Goal: Task Accomplishment & Management: Book appointment/travel/reservation

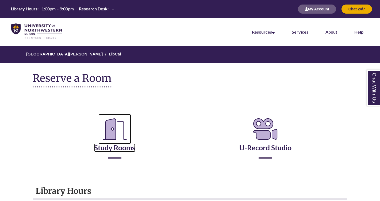
click at [120, 143] on icon "Reserve a Room" at bounding box center [114, 129] width 33 height 30
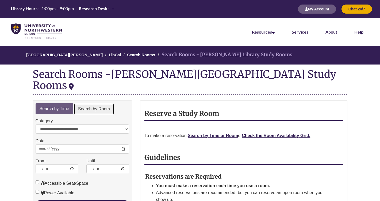
click at [100, 103] on link "Search by Room" at bounding box center [94, 109] width 40 height 12
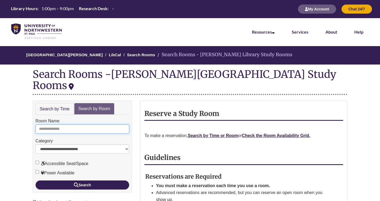
click at [80, 125] on input "Room Name" at bounding box center [83, 129] width 94 height 9
type input "**********"
click at [36, 181] on button "Search" at bounding box center [83, 185] width 94 height 9
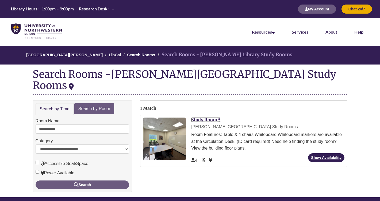
click at [210, 117] on link "Study Room 5" at bounding box center [205, 119] width 29 height 5
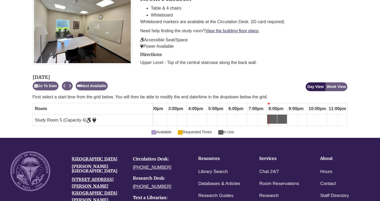
scroll to position [103, 0]
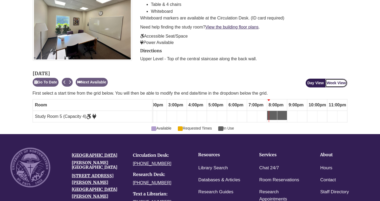
click at [342, 83] on button "Week View" at bounding box center [336, 83] width 22 height 9
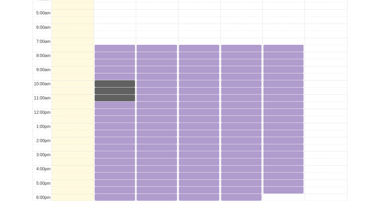
scroll to position [282, 0]
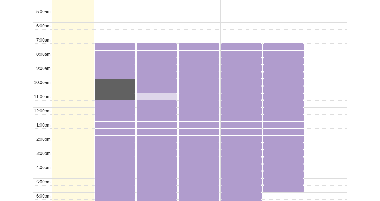
click at [148, 98] on div "11:00am Tuesday, October 14, 2025 - Study Room 5 - Available" at bounding box center [156, 96] width 39 height 5
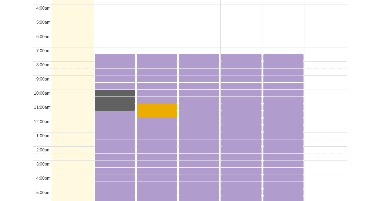
scroll to position [272, 0]
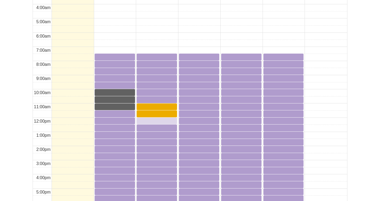
click at [154, 122] on div "12:00pm Tuesday, October 14, 2025 - Study Room 5 - Available" at bounding box center [156, 120] width 39 height 5
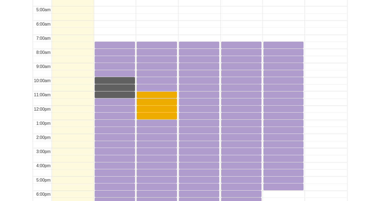
scroll to position [286, 0]
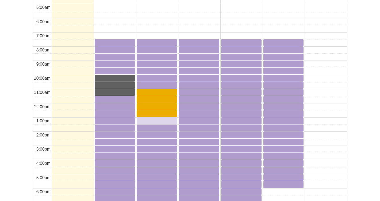
click at [153, 124] on link "1:00pm Tuesday, October 14, 2025 - Study Room 5 - Available" at bounding box center [157, 121] width 40 height 7
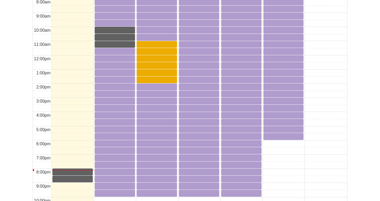
scroll to position [335, 0]
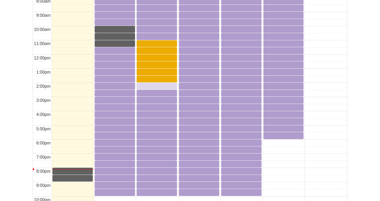
click at [153, 86] on div "2:00pm Tuesday, October 14, 2025 - Study Room 5 - Available" at bounding box center [156, 85] width 39 height 5
click at [155, 94] on div "2:30pm Tuesday, October 14, 2025 - Study Room 5 - Available" at bounding box center [156, 93] width 39 height 5
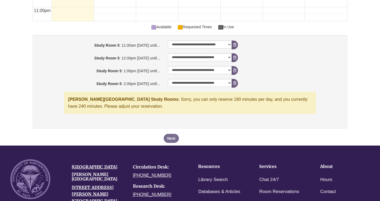
scroll to position [541, 0]
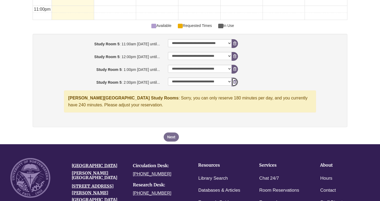
click at [236, 81] on icon "booking form" at bounding box center [234, 82] width 3 height 4
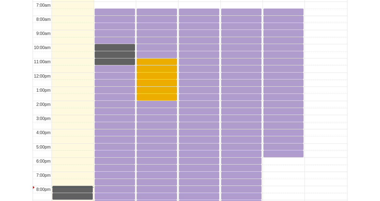
scroll to position [317, 0]
click at [148, 102] on div "2:00pm Tuesday, October 14, 2025 - Study Room 5 - Available" at bounding box center [156, 104] width 39 height 5
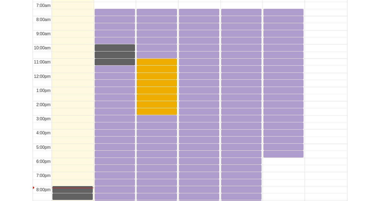
click at [150, 106] on div "2:00pm Tuesday, October 14, 2025 - Study Room 5 - Available" at bounding box center [156, 104] width 39 height 5
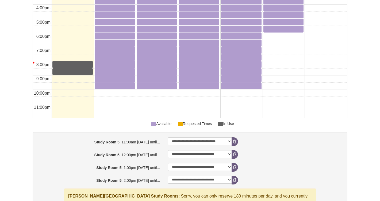
scroll to position [457, 0]
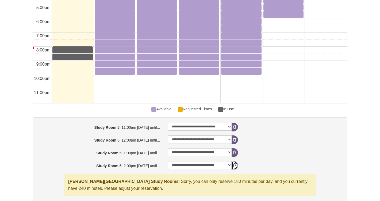
click at [232, 168] on button "Remove Pending Reservation" at bounding box center [234, 165] width 6 height 9
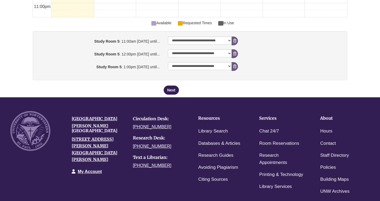
scroll to position [600, 0]
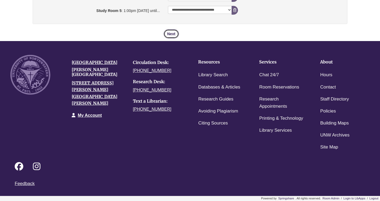
click at [165, 37] on button "Next" at bounding box center [171, 33] width 15 height 9
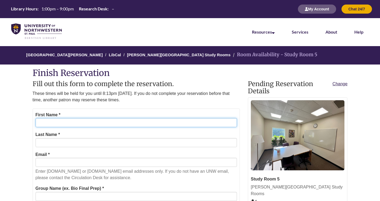
click at [146, 124] on input "First Name *" at bounding box center [136, 122] width 201 height 9
type input "******"
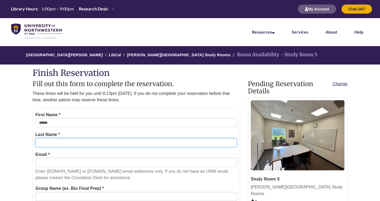
type input "******"
type input "**********"
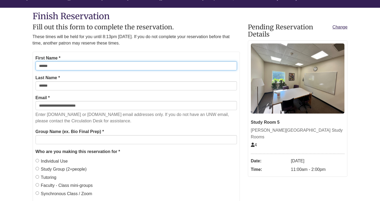
scroll to position [57, 0]
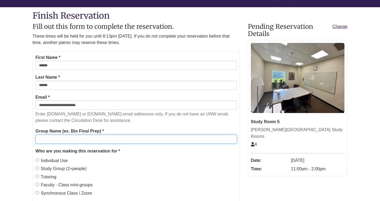
click at [102, 137] on input "Group Name (ex. Bio Final Prep) *" at bounding box center [136, 139] width 201 height 9
type input "**********"
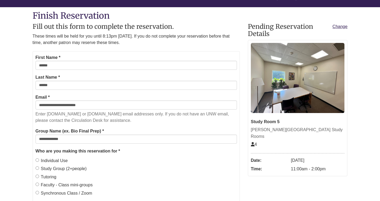
click at [63, 167] on label "Study Group (2+people)" at bounding box center [61, 169] width 51 height 7
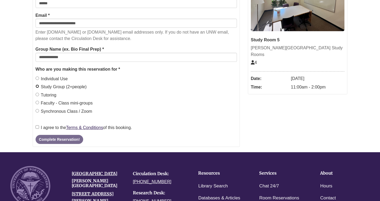
scroll to position [150, 0]
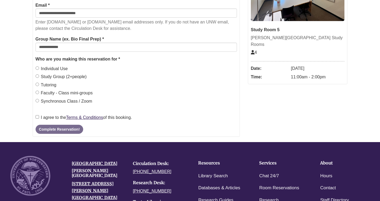
click at [55, 118] on label "I agree to the Terms & Conditions of this booking." at bounding box center [84, 117] width 96 height 7
click at [58, 128] on button "Complete Reservation!" at bounding box center [60, 129] width 48 height 9
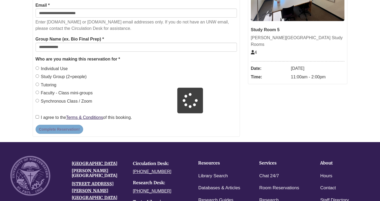
scroll to position [146, 0]
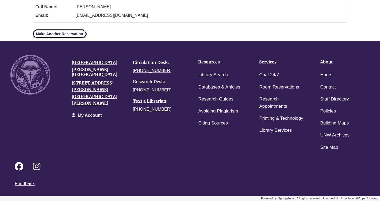
click at [81, 32] on link "Make Another Reservation" at bounding box center [60, 33] width 54 height 9
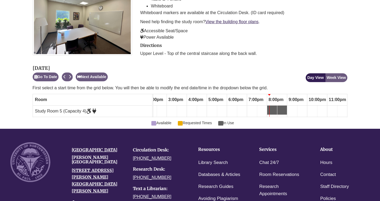
scroll to position [108, 0]
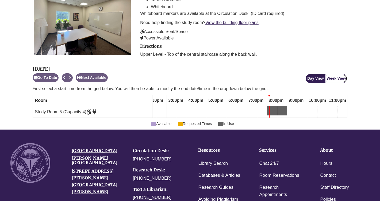
click at [339, 78] on button "Week View" at bounding box center [336, 78] width 22 height 9
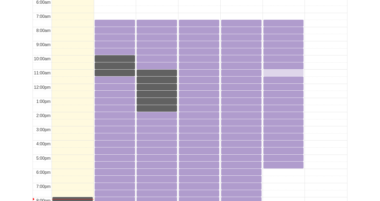
scroll to position [306, 0]
click at [275, 59] on div "10:00am Friday, October 17, 2025 - Study Room 5 - Available" at bounding box center [283, 58] width 39 height 5
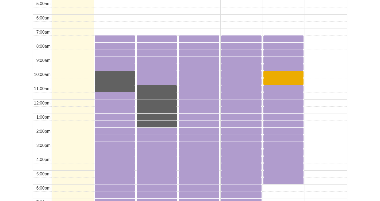
scroll to position [291, 0]
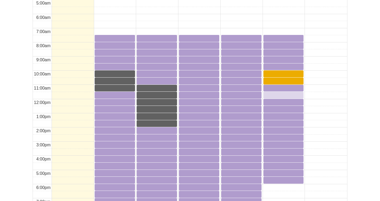
click at [269, 94] on div "11:30am Friday, October 17, 2025 - Study Room 5 - Available" at bounding box center [283, 94] width 39 height 5
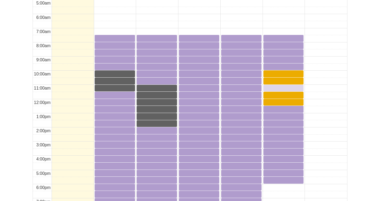
click at [270, 87] on div "11:00am Friday, October 17, 2025 - Study Room 5 - Available" at bounding box center [283, 88] width 39 height 5
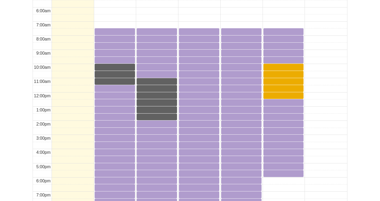
scroll to position [300, 0]
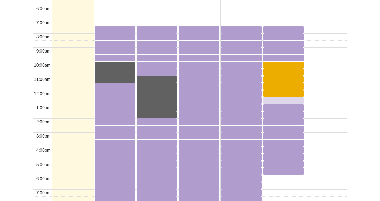
click at [274, 100] on div "12:30pm Friday, October 17, 2025 - Study Room 5 - Available" at bounding box center [283, 100] width 39 height 5
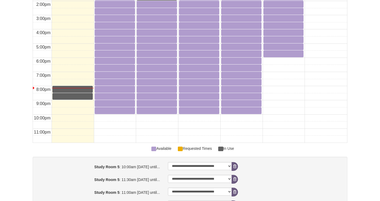
scroll to position [438, 0]
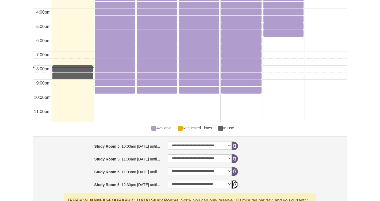
click at [235, 185] on icon "booking form" at bounding box center [234, 185] width 3 height 4
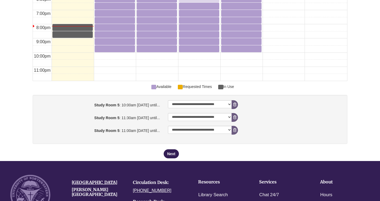
scroll to position [481, 0]
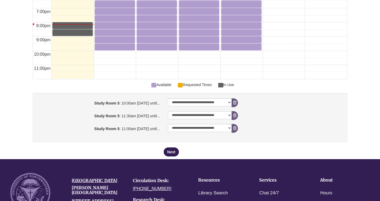
click at [170, 149] on button "Next" at bounding box center [171, 152] width 15 height 9
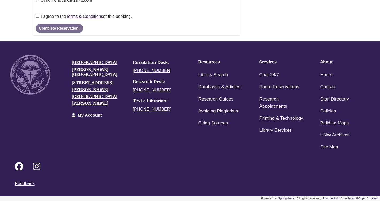
scroll to position [0, 0]
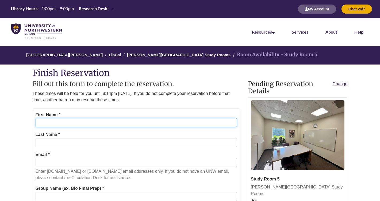
click at [154, 121] on input "First Name *" at bounding box center [136, 122] width 201 height 9
type input "******"
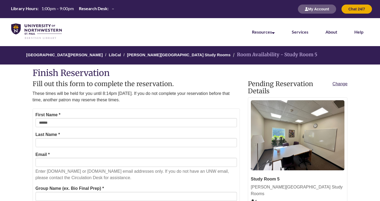
type input "******"
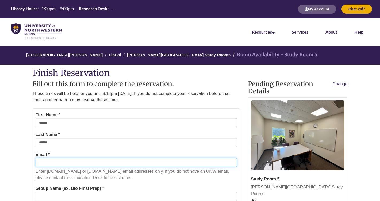
type input "**********"
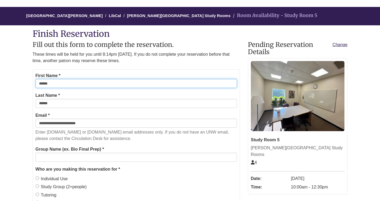
scroll to position [55, 0]
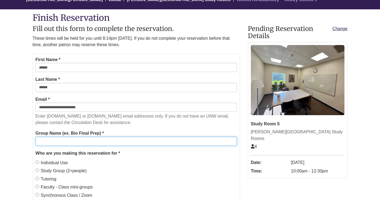
click at [94, 145] on input "Group Name (ex. Bio Final Prep) *" at bounding box center [136, 141] width 201 height 9
type input "*"
type input "**********"
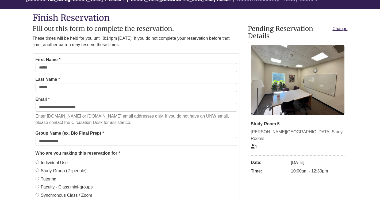
click at [46, 173] on label "Study Group (2+people)" at bounding box center [61, 171] width 51 height 7
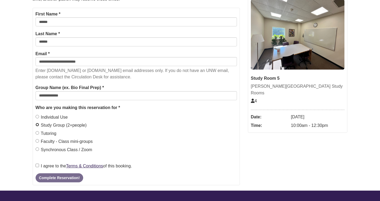
scroll to position [101, 0]
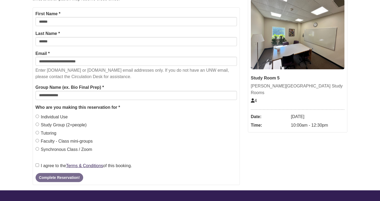
click at [48, 168] on label "I agree to the Terms & Conditions of this booking." at bounding box center [84, 166] width 96 height 7
click at [50, 177] on button "Complete Reservation!" at bounding box center [60, 177] width 48 height 9
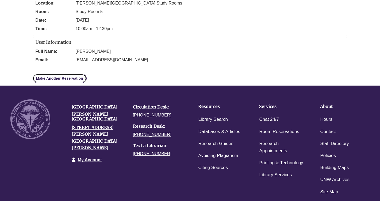
click at [80, 80] on link "Make Another Reservation" at bounding box center [60, 78] width 54 height 9
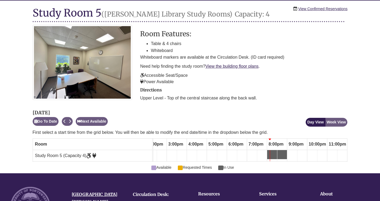
scroll to position [86, 0]
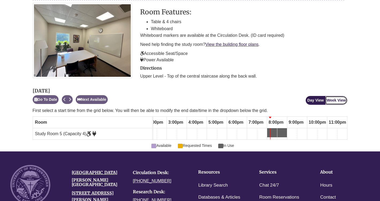
click at [337, 100] on button "Week View" at bounding box center [336, 100] width 22 height 9
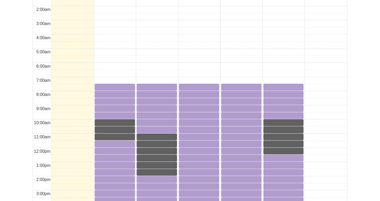
scroll to position [239, 0]
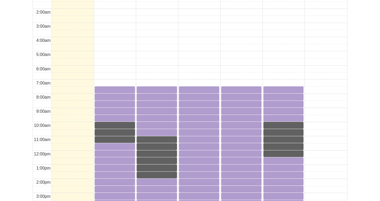
click at [340, 129] on td at bounding box center [199, 125] width 295 height 7
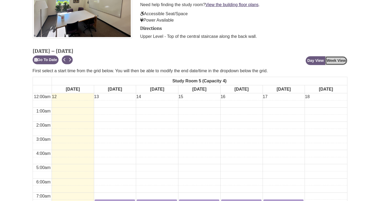
scroll to position [117, 0]
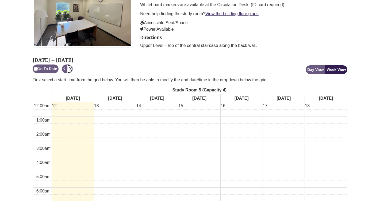
click at [71, 71] on icon "Next" at bounding box center [70, 69] width 2 height 4
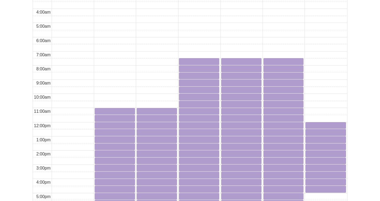
scroll to position [269, 0]
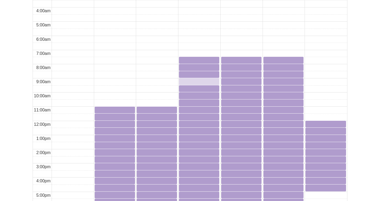
click at [192, 82] on div "9:00am Wednesday, October 22, 2025 - Study Room 5 - Available" at bounding box center [198, 81] width 39 height 5
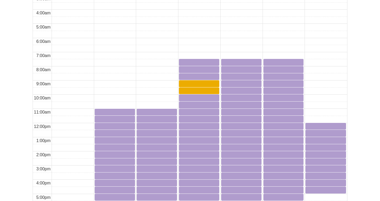
scroll to position [267, 0]
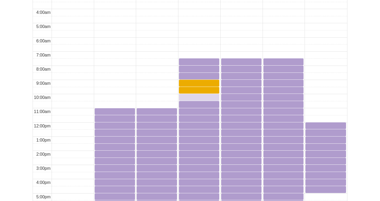
click at [193, 98] on div "10:00am Wednesday, October 22, 2025 - Study Room 5 - Available" at bounding box center [198, 97] width 39 height 5
click at [196, 115] on div at bounding box center [199, 111] width 40 height 7
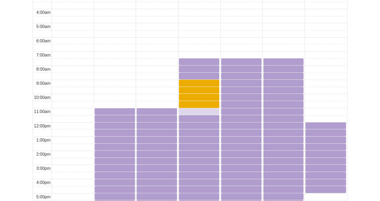
click at [196, 110] on div "11:00am Wednesday, October 22, 2025 - Study Room 5 - Available" at bounding box center [198, 111] width 39 height 5
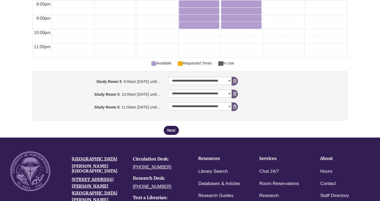
scroll to position [504, 0]
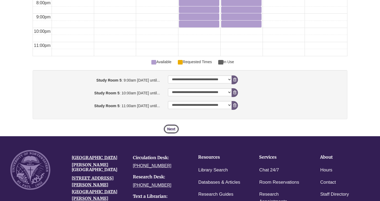
click at [172, 131] on button "Next" at bounding box center [171, 129] width 15 height 9
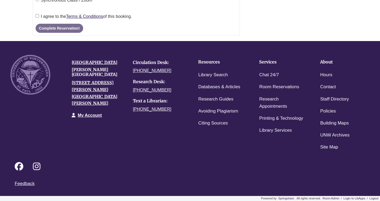
scroll to position [0, 0]
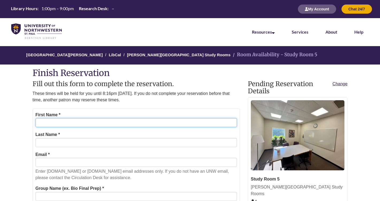
click at [153, 122] on input "First Name *" at bounding box center [136, 122] width 201 height 9
type input "******"
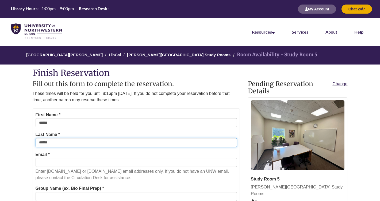
type input "**********"
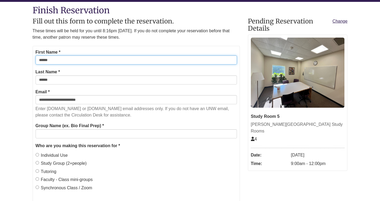
scroll to position [62, 0]
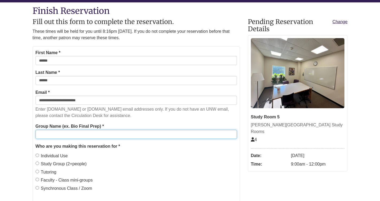
click at [95, 137] on input "Group Name (ex. Bio Final Prep) *" at bounding box center [136, 134] width 201 height 9
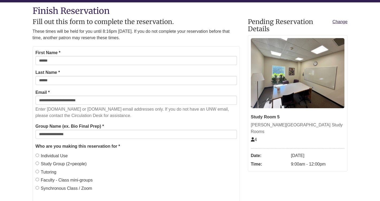
click at [44, 161] on label "Study Group (2+people)" at bounding box center [61, 164] width 51 height 7
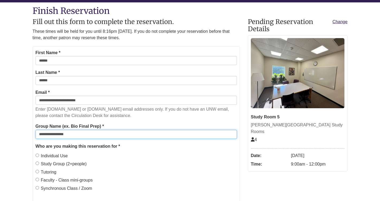
click at [60, 134] on input "**********" at bounding box center [136, 134] width 201 height 9
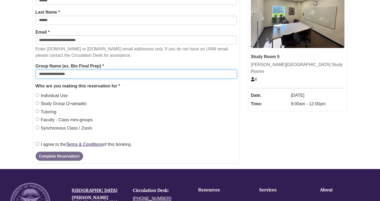
scroll to position [123, 0]
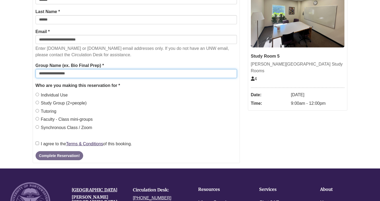
type input "**********"
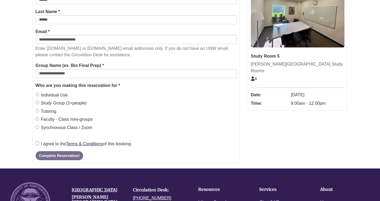
click at [48, 146] on label "I agree to the Terms & Conditions of this booking." at bounding box center [84, 144] width 96 height 7
click at [51, 152] on button "Complete Reservation!" at bounding box center [60, 156] width 48 height 9
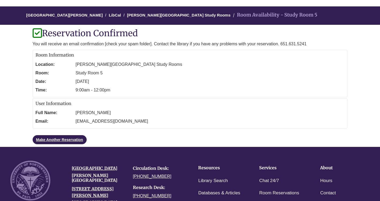
scroll to position [41, 0]
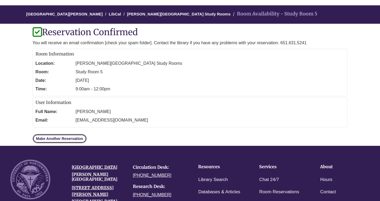
click at [70, 141] on link "Make Another Reservation" at bounding box center [60, 138] width 54 height 9
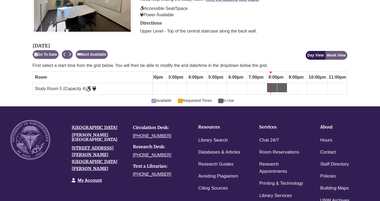
scroll to position [135, 0]
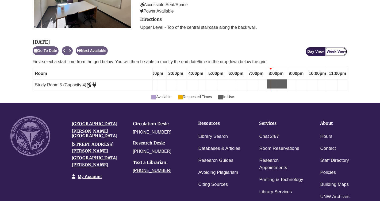
click at [329, 54] on button "Week View" at bounding box center [336, 51] width 22 height 9
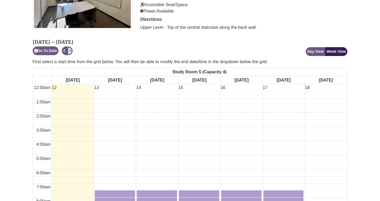
click at [71, 51] on icon "Next" at bounding box center [70, 51] width 2 height 4
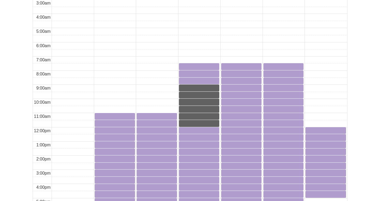
scroll to position [266, 0]
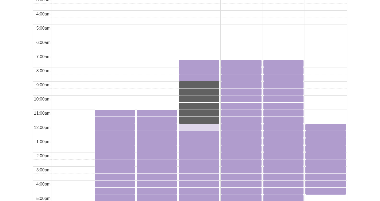
click at [193, 127] on div "12:00pm Wednesday, October 22, 2025 - Study Room 5 - Available" at bounding box center [198, 127] width 39 height 5
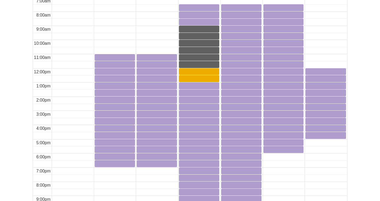
scroll to position [321, 0]
click at [190, 88] on div "1:00pm Wednesday, October 22, 2025 - Study Room 5 - Available" at bounding box center [198, 85] width 39 height 5
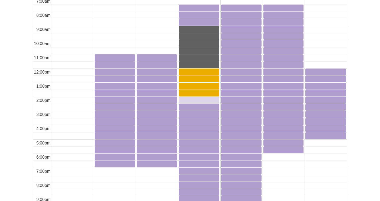
click at [195, 103] on div "2:00pm Wednesday, October 22, 2025 - Study Room 5 - Available" at bounding box center [198, 101] width 39 height 6
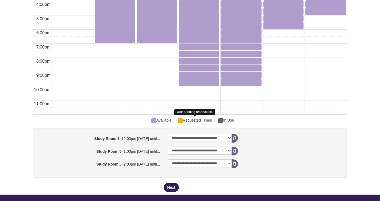
scroll to position [449, 0]
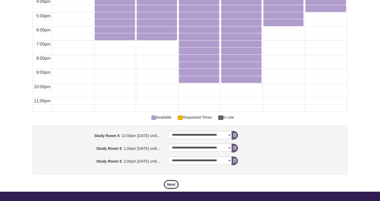
click at [171, 183] on button "Next" at bounding box center [171, 184] width 15 height 9
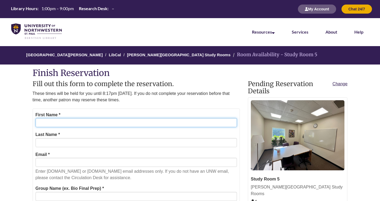
click at [84, 123] on input "First Name *" at bounding box center [136, 122] width 201 height 9
type input "**********"
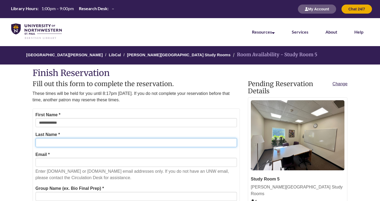
click at [54, 142] on input "Last Name *" at bounding box center [136, 142] width 201 height 9
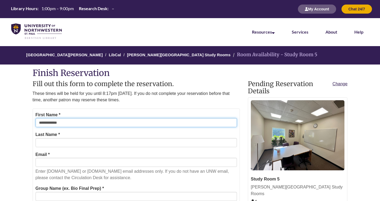
click at [61, 123] on input "**********" at bounding box center [136, 122] width 201 height 9
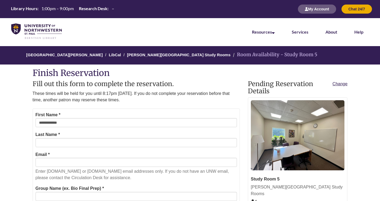
click at [62, 136] on div "Last Name *" at bounding box center [136, 139] width 201 height 16
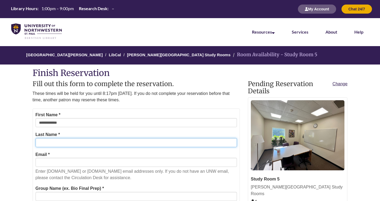
click at [62, 140] on input "Last Name *" at bounding box center [136, 142] width 201 height 9
paste input "******"
type input "******"
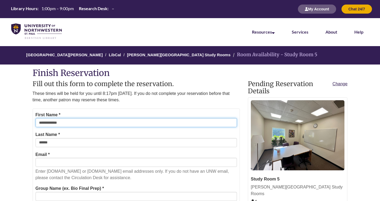
click at [70, 123] on input "**********" at bounding box center [136, 122] width 201 height 9
type input "******"
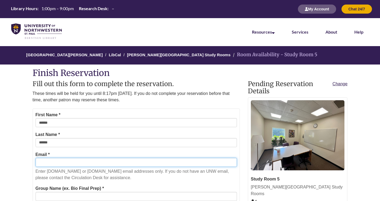
click at [49, 162] on input "Email *" at bounding box center [136, 162] width 201 height 9
type input "**********"
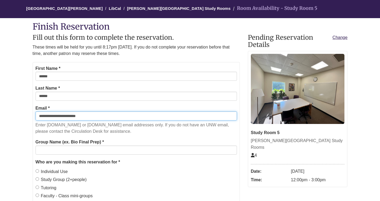
scroll to position [47, 0]
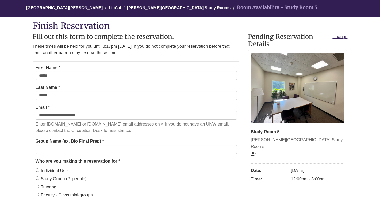
click at [82, 162] on legend "Who are you making this reservation for *" at bounding box center [136, 161] width 201 height 7
click at [61, 178] on label "Study Group (2+people)" at bounding box center [61, 179] width 51 height 7
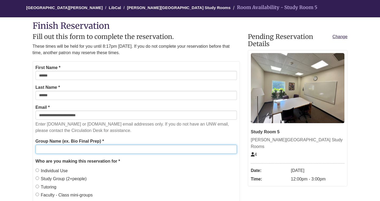
click at [67, 147] on input "Group Name (ex. Bio Final Prep) *" at bounding box center [136, 149] width 201 height 9
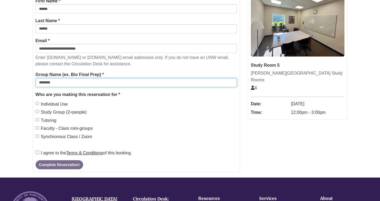
scroll to position [136, 0]
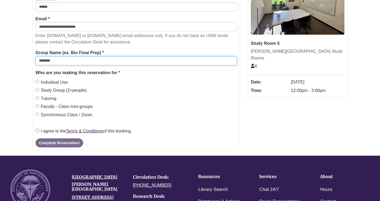
type input "*******"
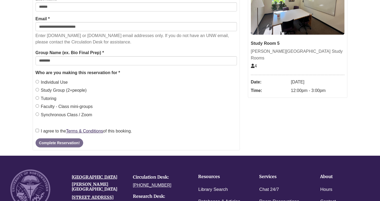
click at [51, 132] on label "I agree to the Terms & Conditions of this booking." at bounding box center [84, 131] width 96 height 7
click at [52, 140] on button "Complete Reservation!" at bounding box center [60, 143] width 48 height 9
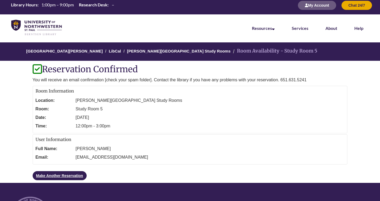
scroll to position [5, 0]
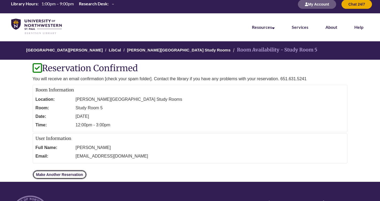
click at [75, 175] on link "Make Another Reservation" at bounding box center [60, 174] width 54 height 9
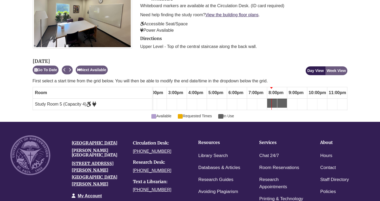
scroll to position [129, 0]
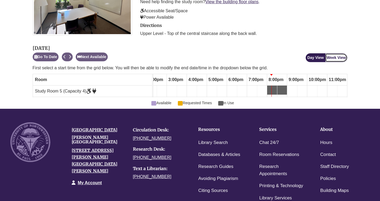
click at [340, 55] on button "Week View" at bounding box center [336, 57] width 22 height 9
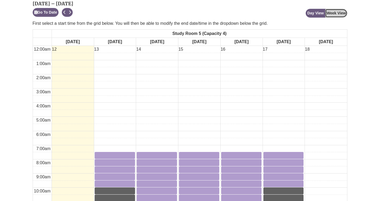
scroll to position [174, 0]
click at [72, 12] on button "Next" at bounding box center [70, 12] width 6 height 9
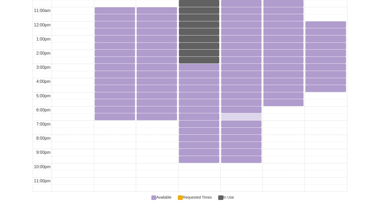
scroll to position [369, 0]
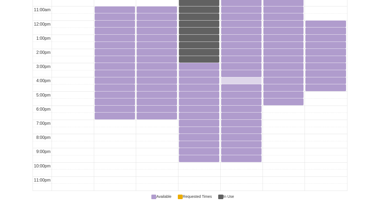
click at [229, 80] on div "4:00pm Thursday, October 23, 2025 - Study Room 5 - Available" at bounding box center [241, 80] width 39 height 5
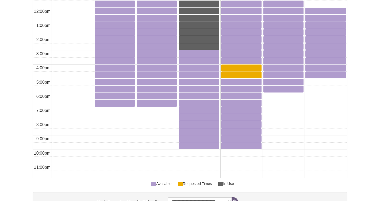
scroll to position [381, 0]
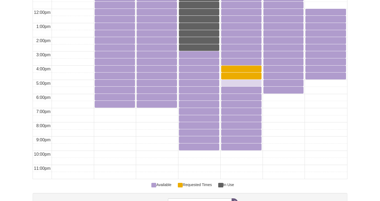
click at [231, 84] on div "5:00pm Thursday, October 23, 2025 - Study Room 5 - Available" at bounding box center [241, 82] width 39 height 5
click at [235, 93] on div "5:30pm Thursday, October 23, 2025 - Study Room 5 - Available" at bounding box center [241, 90] width 39 height 6
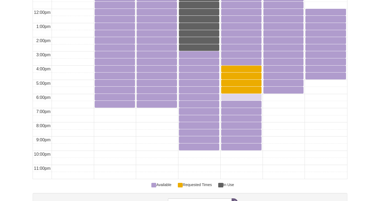
click at [235, 98] on div "6:00pm Thursday, October 23, 2025 - Study Room 5 - Available" at bounding box center [241, 97] width 39 height 5
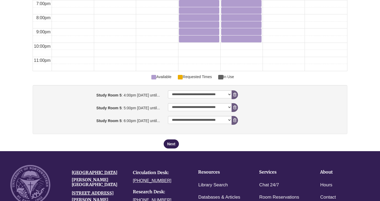
scroll to position [490, 0]
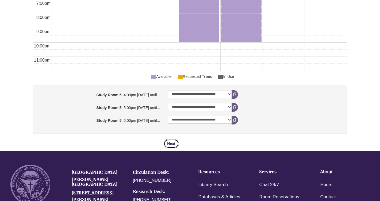
click at [174, 144] on button "Next" at bounding box center [171, 143] width 15 height 9
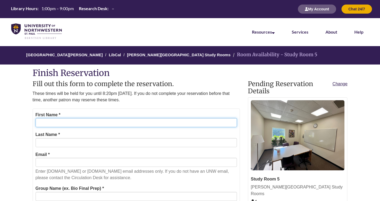
click at [146, 121] on input "First Name *" at bounding box center [136, 122] width 201 height 9
type input "******"
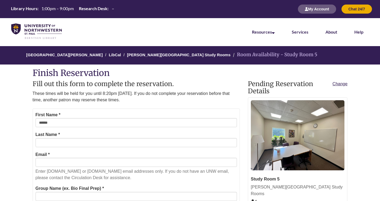
type input "******"
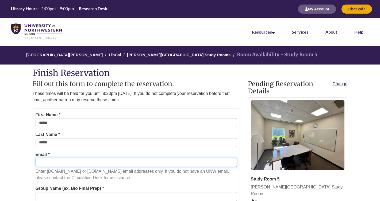
type input "**********"
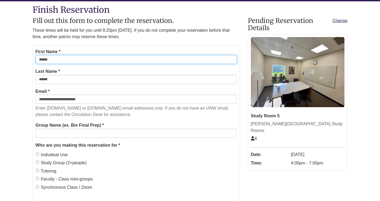
scroll to position [64, 0]
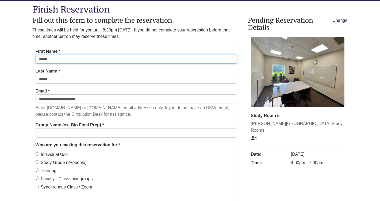
type input "******"
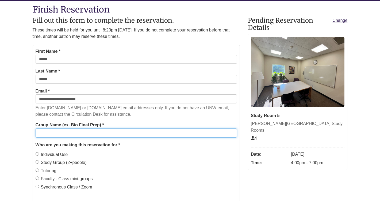
click at [85, 136] on input "Group Name (ex. Bio Final Prep) *" at bounding box center [136, 133] width 201 height 9
type input "*******"
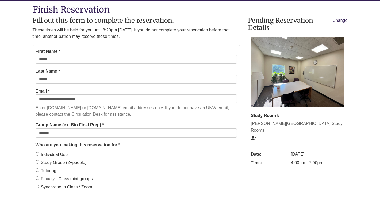
click at [57, 161] on label "Study Group (2+people)" at bounding box center [61, 163] width 51 height 7
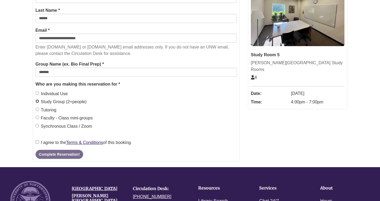
scroll to position [132, 0]
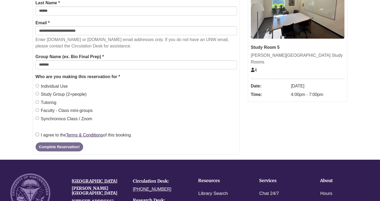
click at [52, 137] on label "I agree to the Terms & Conditions of this booking." at bounding box center [84, 135] width 96 height 7
click at [56, 154] on form "**********" at bounding box center [136, 66] width 207 height 178
click at [58, 146] on button "Complete Reservation!" at bounding box center [60, 147] width 48 height 9
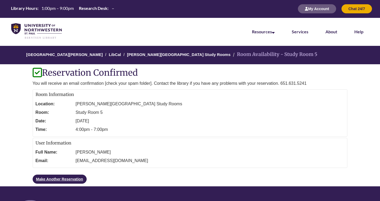
scroll to position [0, 0]
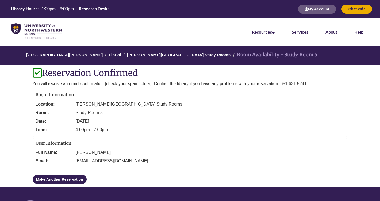
drag, startPoint x: 185, startPoint y: 120, endPoint x: 80, endPoint y: 77, distance: 114.2
click at [80, 77] on div "Reservation Confirmed You will receive an email confirmation [check your spam f…" at bounding box center [190, 127] width 315 height 116
click at [80, 77] on h1 "Reservation Confirmed" at bounding box center [190, 73] width 315 height 9
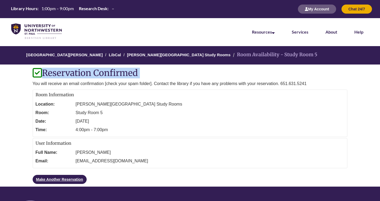
click at [80, 77] on h1 "Reservation Confirmed" at bounding box center [190, 73] width 315 height 9
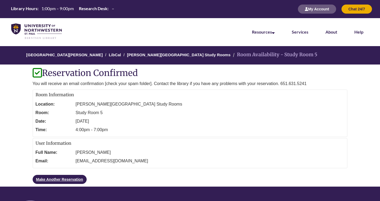
click at [136, 76] on h1 "Reservation Confirmed" at bounding box center [190, 73] width 315 height 9
drag, startPoint x: 145, startPoint y: 78, endPoint x: 51, endPoint y: 75, distance: 93.6
click at [51, 75] on h1 "Reservation Confirmed" at bounding box center [190, 73] width 315 height 9
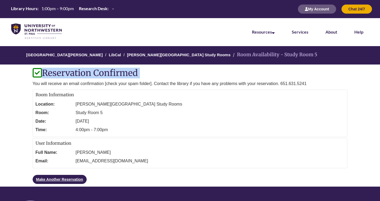
click at [51, 75] on h1 "Reservation Confirmed" at bounding box center [190, 73] width 315 height 9
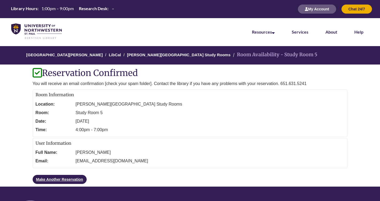
click at [114, 75] on h1 "Reservation Confirmed" at bounding box center [190, 73] width 315 height 9
drag, startPoint x: 164, startPoint y: 77, endPoint x: 166, endPoint y: 84, distance: 7.4
click at [166, 84] on div "Reservation Confirmed You will receive an email confirmation [check your spam f…" at bounding box center [190, 127] width 315 height 116
click at [166, 84] on p "You will receive an email confirmation [check your spam folder]. Contact the li…" at bounding box center [190, 84] width 315 height 6
click at [178, 84] on p "You will receive an email confirmation [check your spam folder]. Contact the li…" at bounding box center [190, 84] width 315 height 6
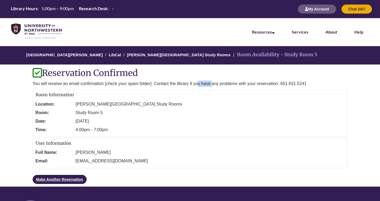
click at [178, 84] on p "You will receive an email confirmation [check your spam folder]. Contact the li…" at bounding box center [190, 84] width 315 height 6
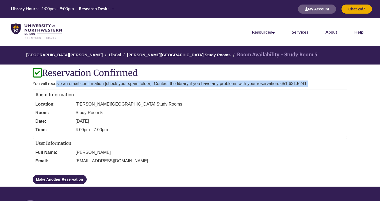
click at [178, 84] on p "You will receive an email confirmation [check your spam folder]. Contact the li…" at bounding box center [190, 84] width 315 height 6
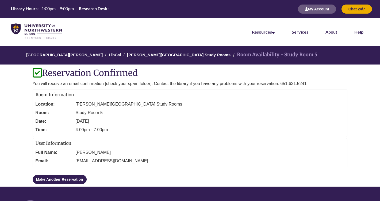
click at [200, 98] on div "Room Information Location: Berntsen Library Study Rooms Room: Study Room 5 Date…" at bounding box center [190, 114] width 315 height 48
click at [67, 178] on link "Make Another Reservation" at bounding box center [60, 179] width 54 height 9
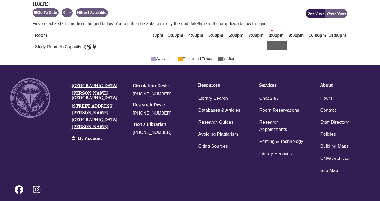
scroll to position [127, 0]
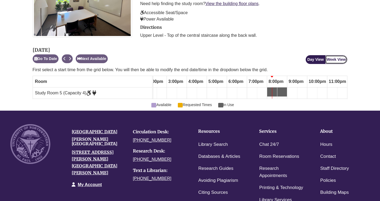
click at [327, 62] on button "Week View" at bounding box center [336, 59] width 22 height 9
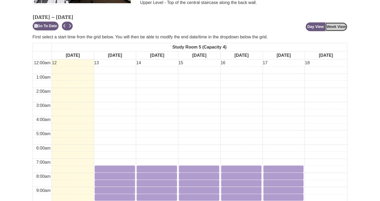
scroll to position [161, 0]
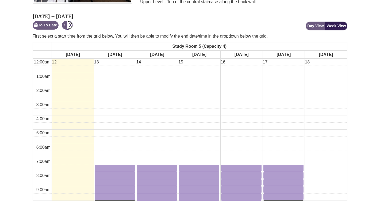
click at [70, 24] on icon "Next" at bounding box center [70, 25] width 2 height 4
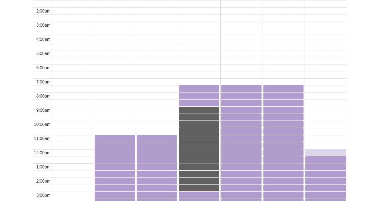
scroll to position [241, 0]
click at [276, 98] on div "8:00am Friday, October 24, 2025 - Study Room 5 - Available" at bounding box center [283, 95] width 39 height 5
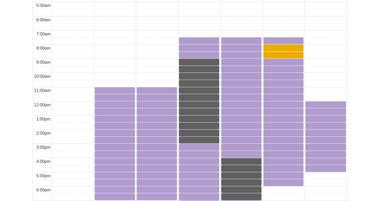
scroll to position [287, 0]
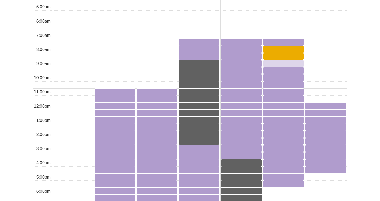
click at [277, 62] on div "9:00am Friday, October 24, 2025 - Study Room 5 - Available" at bounding box center [283, 63] width 39 height 5
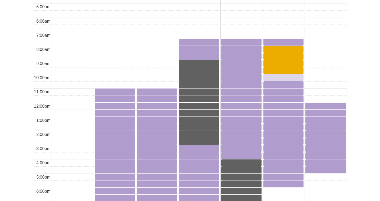
click at [278, 78] on div "10:00am Friday, October 24, 2025 - Study Room 5 - Available" at bounding box center [283, 77] width 39 height 5
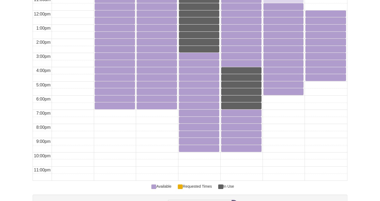
scroll to position [440, 0]
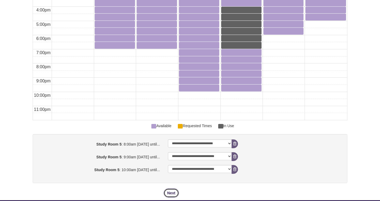
click at [168, 192] on button "Next" at bounding box center [171, 193] width 15 height 9
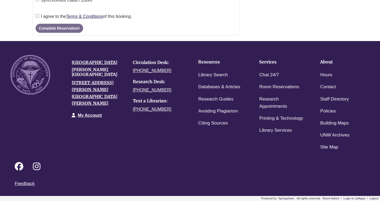
scroll to position [0, 0]
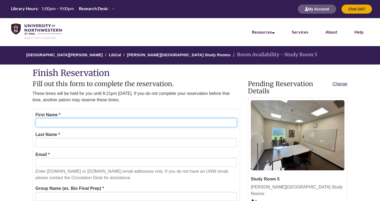
click at [112, 119] on input "First Name *" at bounding box center [136, 122] width 201 height 9
type input "*******"
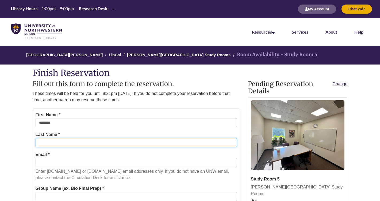
click at [49, 144] on input "Last Name *" at bounding box center [136, 142] width 201 height 9
type input "********"
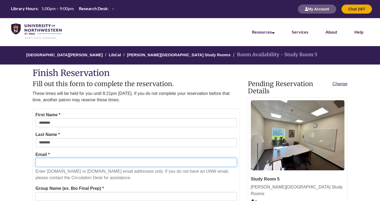
click at [63, 164] on input "Email *" at bounding box center [136, 162] width 201 height 9
type input "**********"
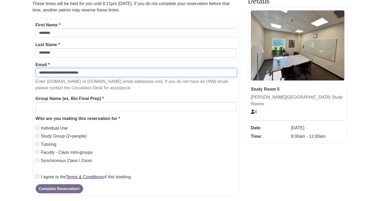
scroll to position [97, 0]
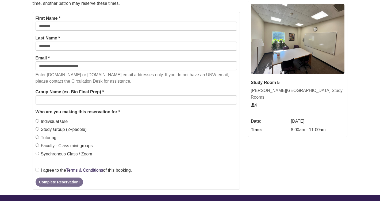
click at [90, 106] on form "**********" at bounding box center [136, 101] width 207 height 178
click at [89, 94] on label "Group Name (ex. Bio Final Prep) *" at bounding box center [70, 92] width 68 height 7
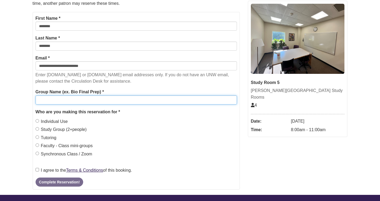
click at [89, 96] on input "Group Name (ex. Bio Final Prep) *" at bounding box center [136, 100] width 201 height 9
drag, startPoint x: 69, startPoint y: 102, endPoint x: -5, endPoint y: 99, distance: 74.1
click at [0, 99] on html "Alternate page for screen reader Users Skip to Main Content Library Hours: 1:00…" at bounding box center [190, 129] width 380 height 452
type input "**********"
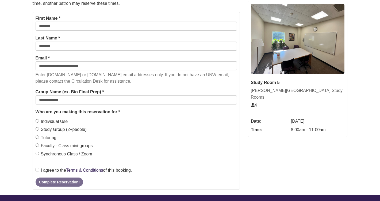
click at [49, 129] on label "Study Group (2+people)" at bounding box center [61, 129] width 51 height 7
click at [50, 165] on div "Berntsen Library Study Rooms: Terms & Conditions Regarding your reservation: Yo…" at bounding box center [136, 170] width 201 height 10
click at [50, 171] on label "I agree to the Terms & Conditions of this booking." at bounding box center [84, 170] width 96 height 7
click at [54, 181] on button "Complete Reservation!" at bounding box center [60, 182] width 48 height 9
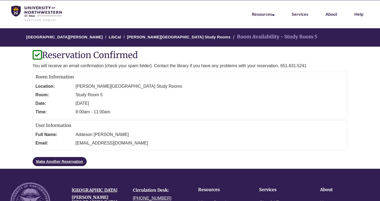
scroll to position [17, 0]
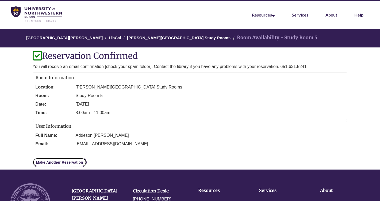
click at [77, 166] on link "Make Another Reservation" at bounding box center [60, 162] width 54 height 9
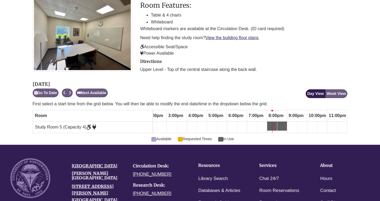
scroll to position [108, 0]
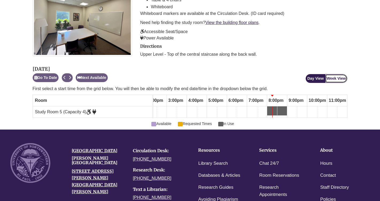
click at [338, 78] on button "Week View" at bounding box center [336, 78] width 22 height 9
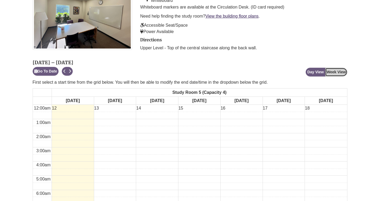
scroll to position [117, 0]
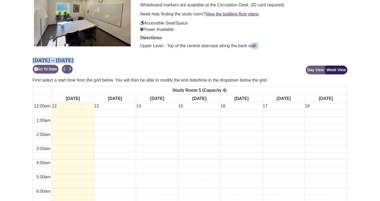
drag, startPoint x: 247, startPoint y: 52, endPoint x: 224, endPoint y: 44, distance: 24.1
click at [224, 44] on div "View Confirmed Reservations Study Room 5 ([PERSON_NAME][GEOGRAPHIC_DATA] Study …" at bounding box center [190, 202] width 323 height 501
click at [224, 44] on p "Upper Level - Top of the central staircase along the back wall." at bounding box center [243, 46] width 207 height 6
click at [222, 42] on div "Directions Upper Level - Top of the central staircase along the back wall." at bounding box center [243, 43] width 207 height 14
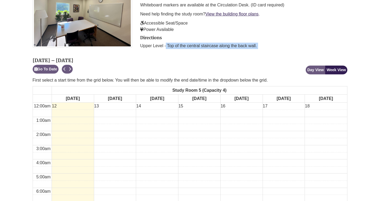
click at [222, 42] on div "Directions Upper Level - Top of the central staircase along the back wall." at bounding box center [243, 43] width 207 height 14
click at [246, 47] on p "Upper Level - Top of the central staircase along the back wall." at bounding box center [243, 46] width 207 height 6
drag, startPoint x: 257, startPoint y: 47, endPoint x: 145, endPoint y: 37, distance: 112.7
click at [145, 37] on div "Directions Upper Level - Top of the central staircase along the back wall." at bounding box center [243, 43] width 207 height 14
click at [145, 37] on h2 "Directions" at bounding box center [243, 38] width 207 height 5
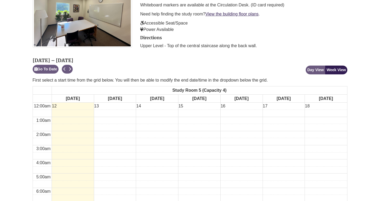
click at [145, 37] on h2 "Directions" at bounding box center [243, 38] width 207 height 5
click at [160, 51] on div "Reservation Instructions Room Features: Table & 4 chairs Whiteboard Whiteboard …" at bounding box center [243, 11] width 215 height 79
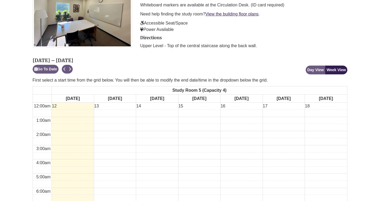
click at [165, 50] on div "Reservation Instructions Room Features: Table & 4 chairs Whiteboard Whiteboard …" at bounding box center [243, 11] width 215 height 79
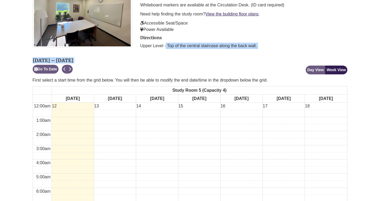
drag, startPoint x: 234, startPoint y: 61, endPoint x: 202, endPoint y: 41, distance: 37.4
click at [201, 41] on div "View Confirmed Reservations Study Room 5 ([PERSON_NAME][GEOGRAPHIC_DATA] Study …" at bounding box center [190, 202] width 323 height 501
click at [202, 41] on div "Directions Upper Level - Top of the central staircase along the back wall." at bounding box center [243, 43] width 207 height 14
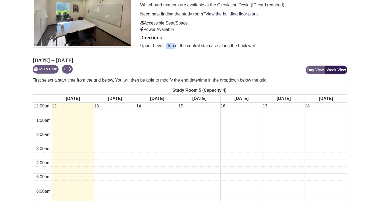
click at [202, 41] on div "Directions Upper Level - Top of the central staircase along the back wall." at bounding box center [243, 43] width 207 height 14
click at [205, 46] on p "Upper Level - Top of the central staircase along the back wall." at bounding box center [243, 46] width 207 height 6
drag, startPoint x: 254, startPoint y: 46, endPoint x: 255, endPoint y: 66, distance: 19.8
click at [256, 67] on div "View Confirmed Reservations Study Room 5 ([PERSON_NAME][GEOGRAPHIC_DATA] Study …" at bounding box center [190, 202] width 323 height 501
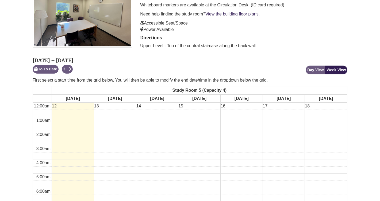
click at [255, 66] on div "[DATE] – [DATE] Go To Date Next Available Loading... Day View Week View" at bounding box center [190, 65] width 315 height 17
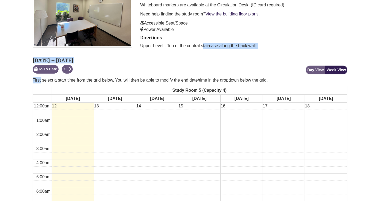
drag, startPoint x: 255, startPoint y: 66, endPoint x: 186, endPoint y: 47, distance: 72.4
click at [185, 47] on div "View Confirmed Reservations Study Room 5 ([PERSON_NAME][GEOGRAPHIC_DATA] Study …" at bounding box center [190, 202] width 323 height 501
click at [186, 47] on p "Upper Level - Top of the central staircase along the back wall." at bounding box center [243, 46] width 207 height 6
drag, startPoint x: 199, startPoint y: 56, endPoint x: 138, endPoint y: 36, distance: 63.5
click at [138, 36] on div "View Confirmed Reservations Study Room 5 ([PERSON_NAME][GEOGRAPHIC_DATA] Study …" at bounding box center [190, 202] width 323 height 501
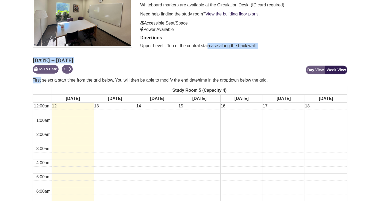
click at [138, 36] on div "Reservation Instructions Room Features: Table & 4 chairs Whiteboard Whiteboard …" at bounding box center [243, 11] width 215 height 79
drag, startPoint x: 255, startPoint y: 48, endPoint x: 138, endPoint y: 46, distance: 116.5
click at [138, 46] on div "Reservation Instructions Room Features: Table & 4 chairs Whiteboard Whiteboard …" at bounding box center [243, 11] width 215 height 79
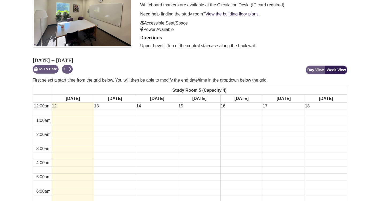
click at [145, 46] on p "Upper Level - Top of the central staircase along the back wall." at bounding box center [243, 46] width 207 height 6
click at [206, 44] on p "Upper Level - Top of the central staircase along the back wall." at bounding box center [243, 46] width 207 height 6
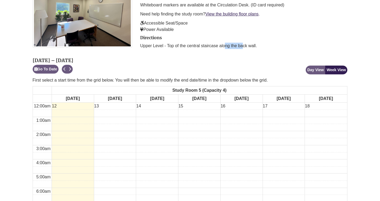
click at [206, 44] on p "Upper Level - Top of the central staircase along the back wall." at bounding box center [243, 46] width 207 height 6
click at [205, 44] on p "Upper Level - Top of the central staircase along the back wall." at bounding box center [243, 46] width 207 height 6
drag, startPoint x: 205, startPoint y: 44, endPoint x: 248, endPoint y: 44, distance: 42.5
click at [248, 44] on p "Upper Level - Top of the central staircase along the back wall." at bounding box center [243, 46] width 207 height 6
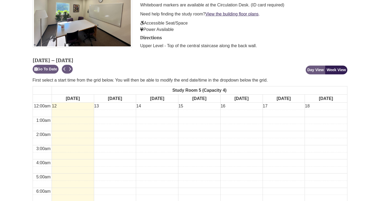
click at [248, 44] on p "Upper Level - Top of the central staircase along the back wall." at bounding box center [243, 46] width 207 height 6
drag, startPoint x: 269, startPoint y: 81, endPoint x: 180, endPoint y: 61, distance: 91.5
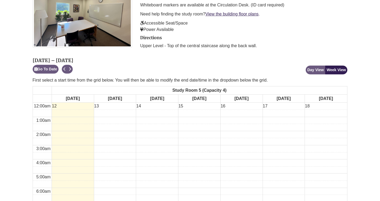
click at [180, 61] on div "[DATE] – [DATE] Go To Date Next Available Loading... Day View Week View" at bounding box center [190, 65] width 315 height 17
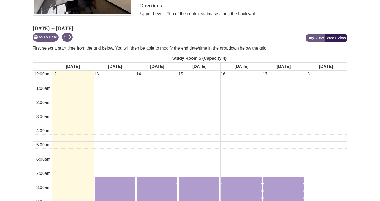
scroll to position [148, 0]
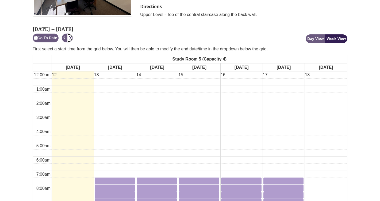
click at [70, 38] on icon "Next" at bounding box center [70, 38] width 2 height 4
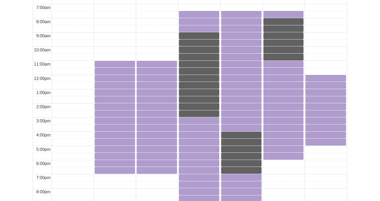
scroll to position [316, 0]
